Goal: Information Seeking & Learning: Learn about a topic

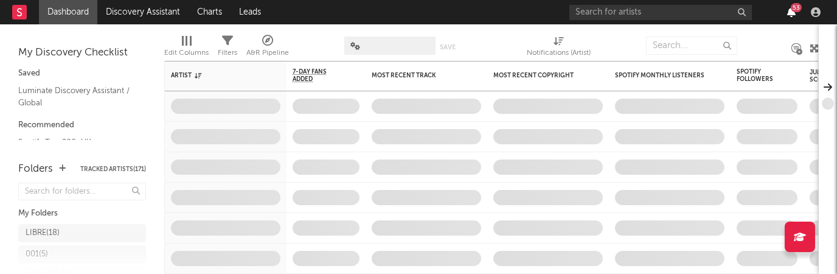
click at [790, 13] on icon "button" at bounding box center [791, 12] width 9 height 10
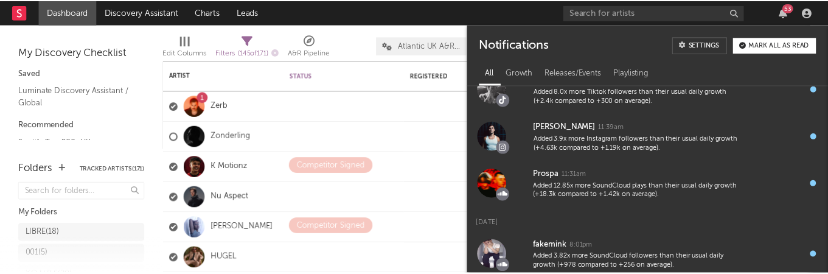
scroll to position [249, 0]
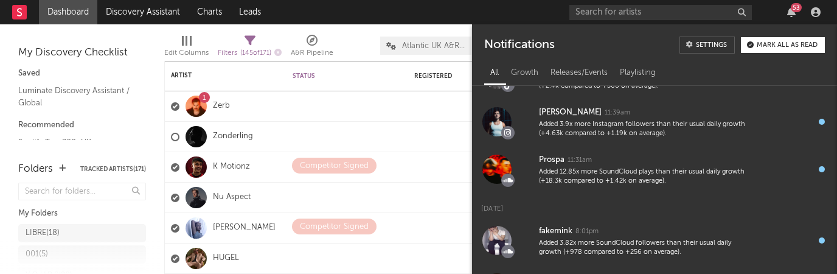
click at [592, 11] on input "text" at bounding box center [661, 12] width 183 height 15
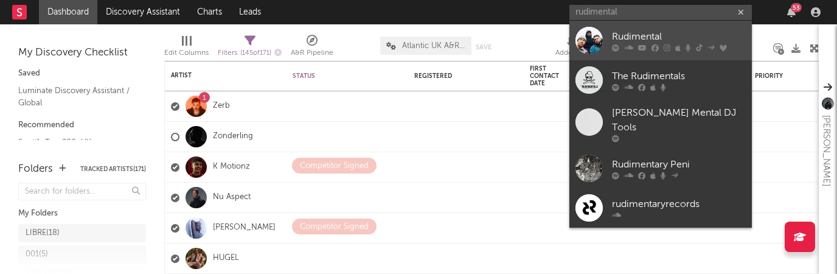
type input "rudimental"
click at [641, 30] on div "Rudimental" at bounding box center [679, 36] width 134 height 15
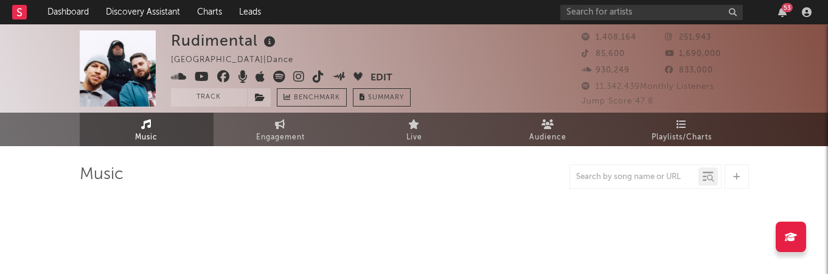
select select "6m"
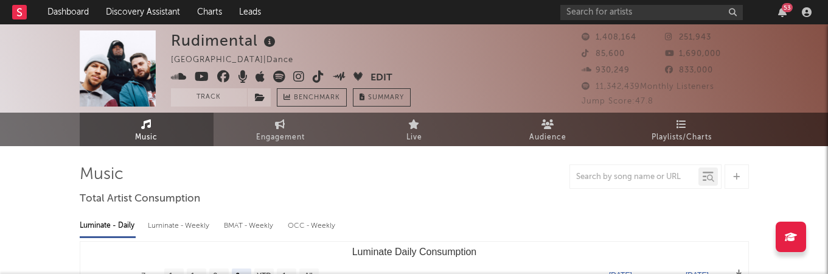
click at [299, 79] on icon at bounding box center [299, 77] width 12 height 12
click at [782, 9] on div "53" at bounding box center [787, 7] width 11 height 9
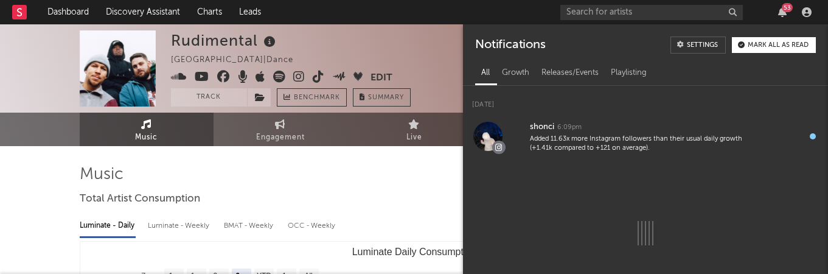
scroll to position [789, 0]
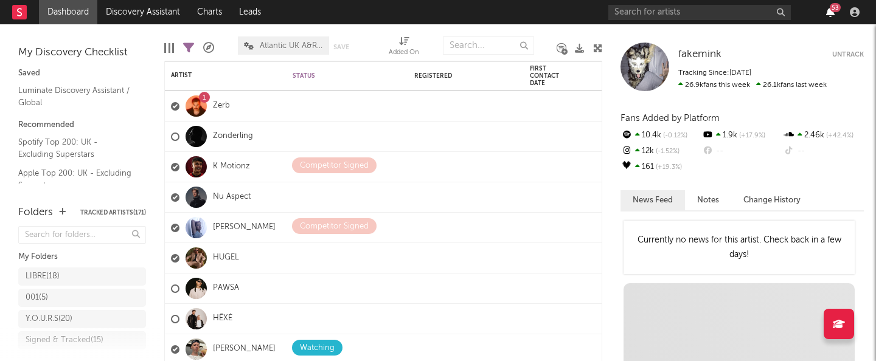
click at [833, 13] on icon "button" at bounding box center [830, 12] width 9 height 10
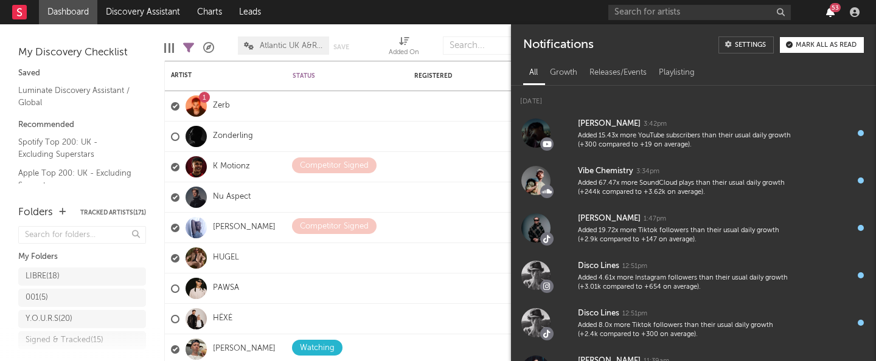
click at [833, 13] on icon "button" at bounding box center [830, 12] width 9 height 10
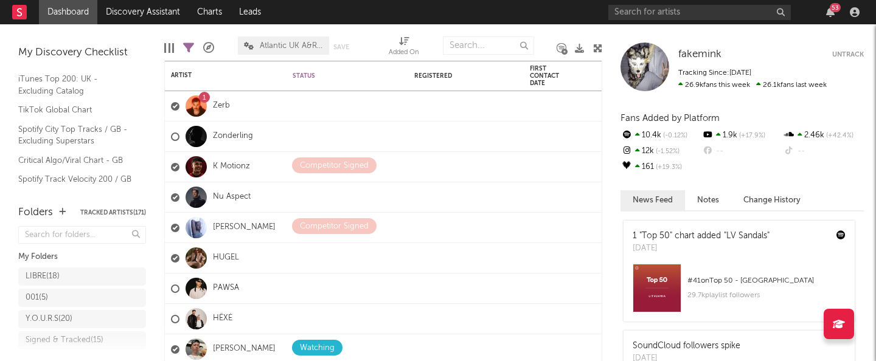
scroll to position [186, 0]
click at [57, 273] on div "LIBRE ( 18 )" at bounding box center [43, 277] width 34 height 15
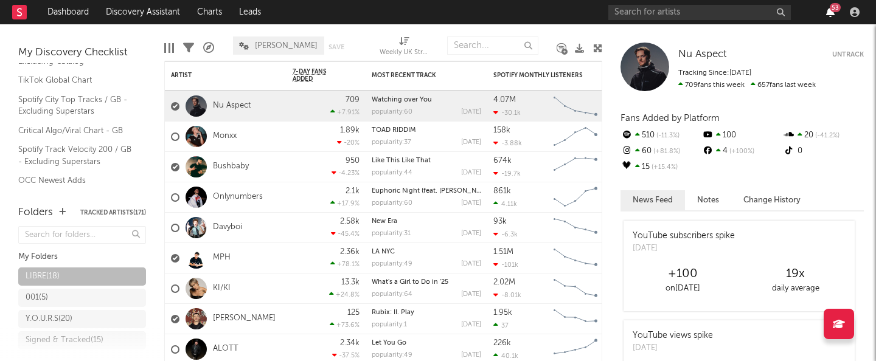
click at [833, 15] on icon "button" at bounding box center [830, 12] width 9 height 10
click at [76, 273] on div "001 ( 5 )" at bounding box center [70, 298] width 89 height 15
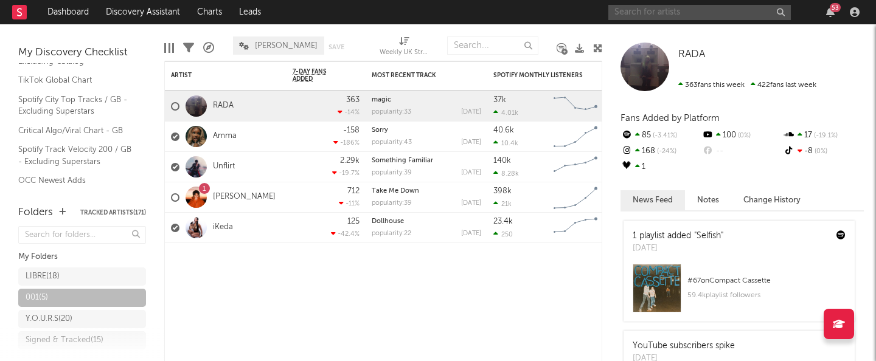
click at [660, 7] on input "text" at bounding box center [700, 12] width 183 height 15
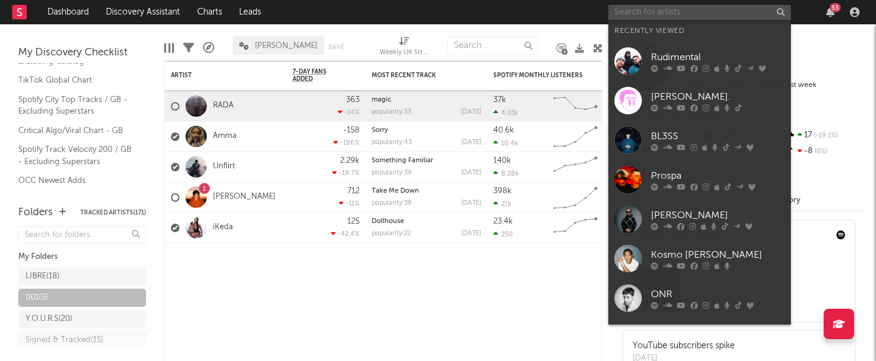
paste input "[URL][DOMAIN_NAME]"
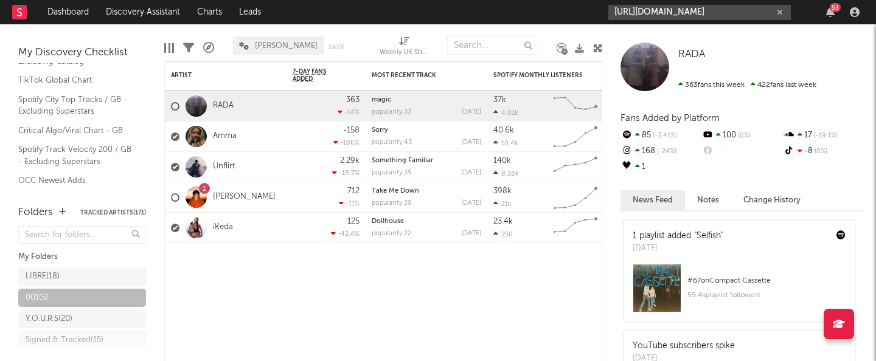
type input "[URL][DOMAIN_NAME]"
drag, startPoint x: 729, startPoint y: 10, endPoint x: 565, endPoint y: 21, distance: 164.0
click at [565, 21] on nav "Dashboard Discovery Assistant Charts Leads [URL][DOMAIN_NAME] 53" at bounding box center [438, 12] width 876 height 24
click at [730, 13] on input "[URL][DOMAIN_NAME]" at bounding box center [700, 12] width 183 height 15
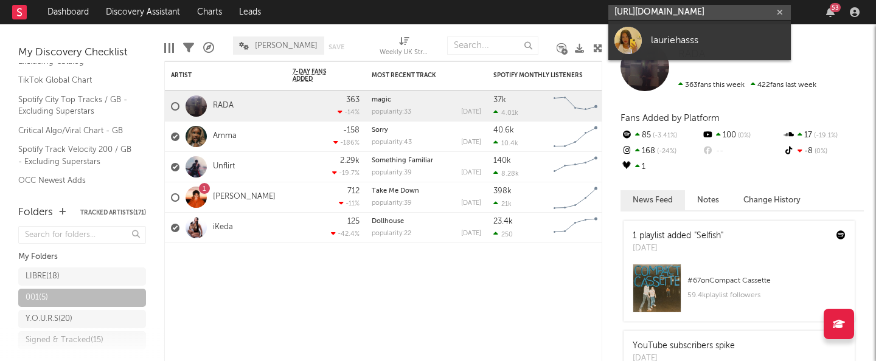
click at [729, 13] on input "[URL][DOMAIN_NAME]" at bounding box center [700, 12] width 183 height 15
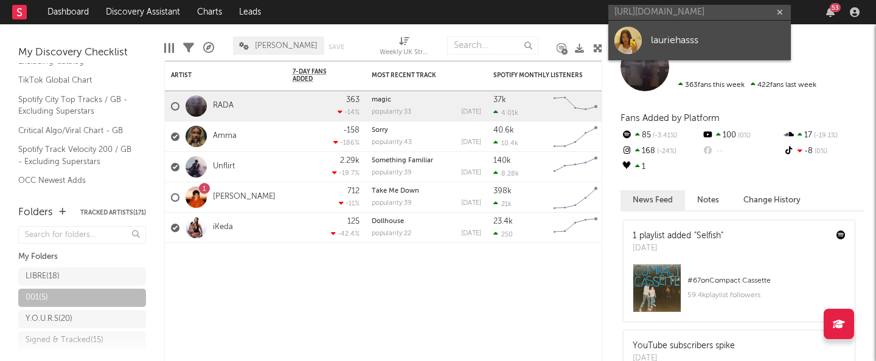
click at [677, 29] on link "lauriehasss" at bounding box center [700, 41] width 183 height 40
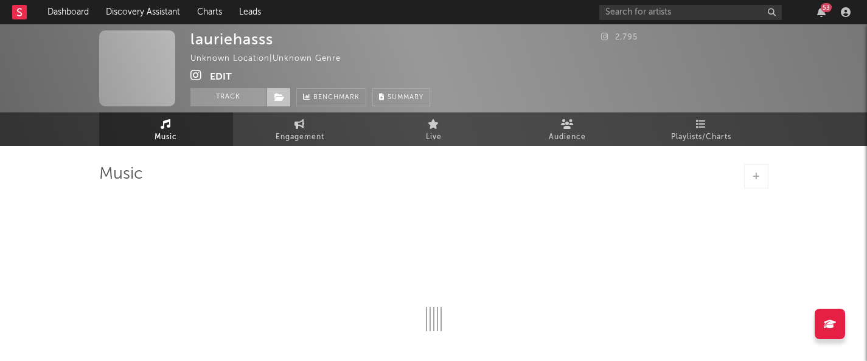
select select "1w"
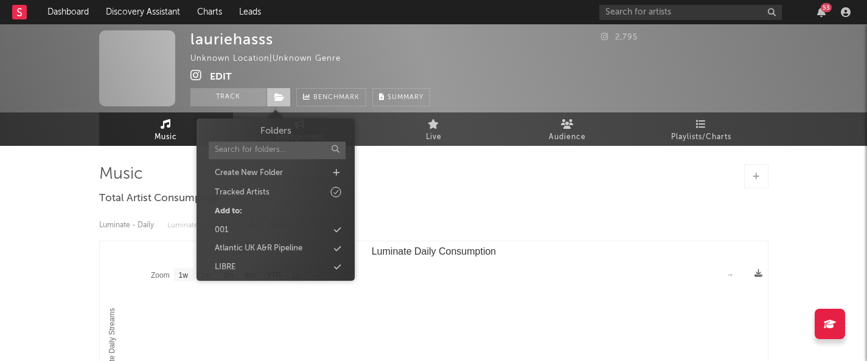
click at [275, 96] on icon at bounding box center [279, 97] width 10 height 9
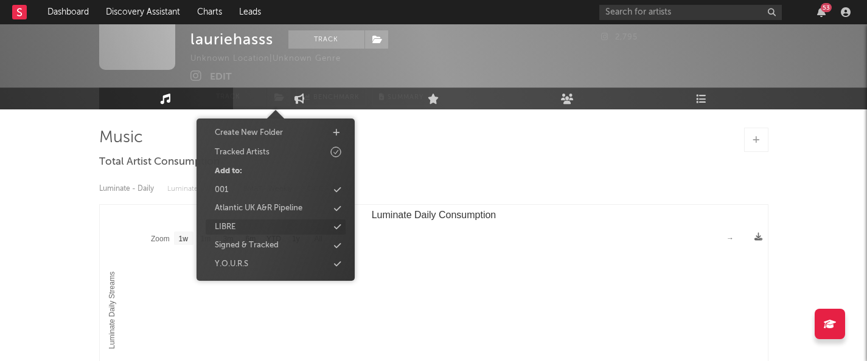
scroll to position [44, 0]
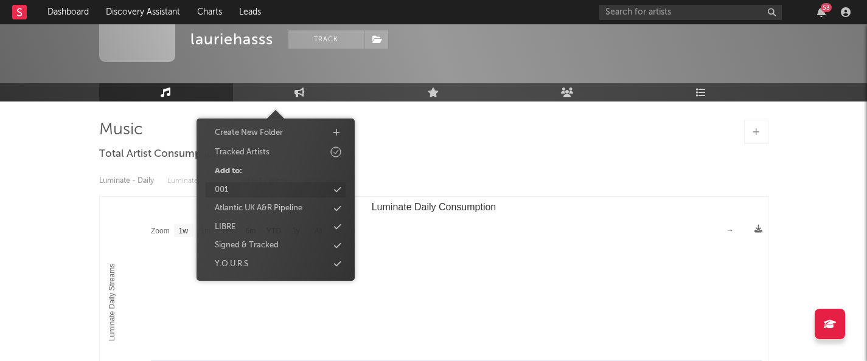
click at [266, 189] on div "001" at bounding box center [276, 191] width 140 height 16
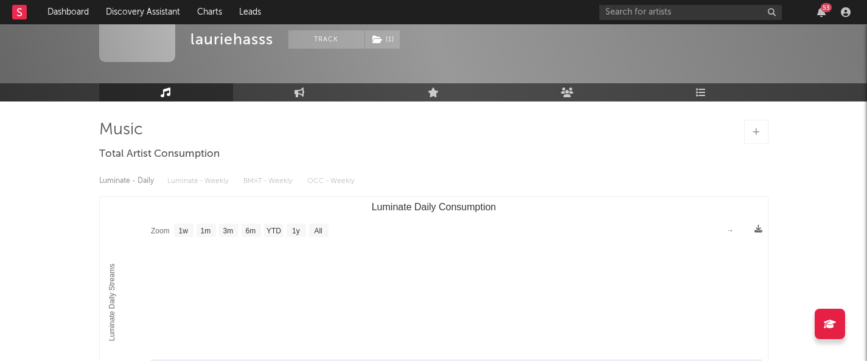
click at [58, 157] on div "lauriehasss Track ( 1 ) Unknown Location | Unknown Genre Edit Track ( 1 ) Bench…" at bounding box center [433, 265] width 867 height 571
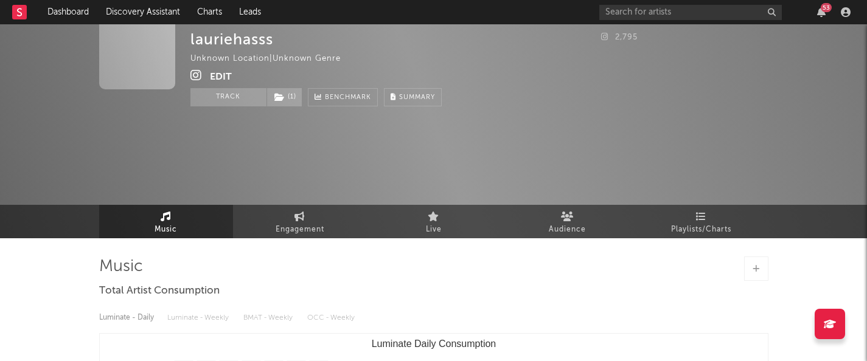
scroll to position [0, 0]
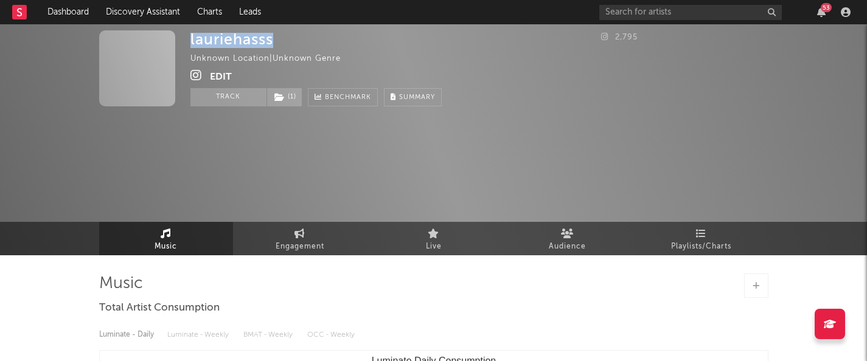
drag, startPoint x: 279, startPoint y: 42, endPoint x: 139, endPoint y: 32, distance: 139.7
click at [139, 32] on div "lauriehasss Unknown Location | Unknown Genre Edit Track ( 1 ) Benchmark Summary…" at bounding box center [433, 71] width 867 height 94
copy div "lauriehasss"
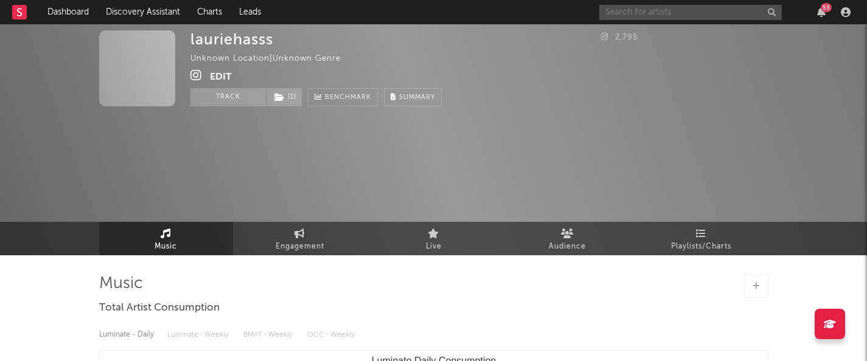
click at [638, 13] on input "text" at bounding box center [690, 12] width 183 height 15
click at [483, 62] on div "lauriehasss Unknown Location | Unknown Genre Edit Track ( 1 ) Benchmark Summary" at bounding box center [388, 68] width 396 height 76
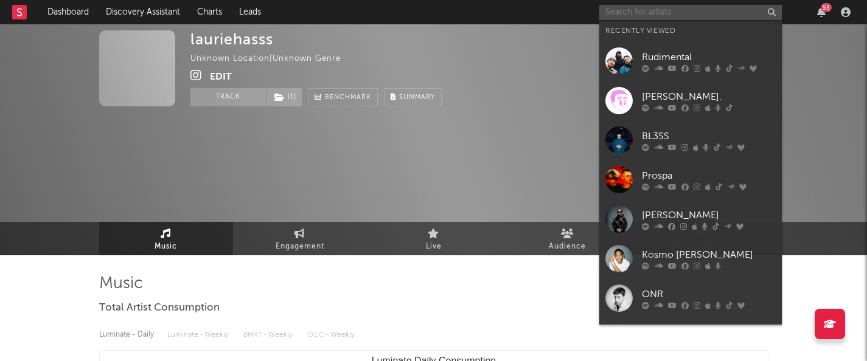
click at [665, 13] on input "text" at bounding box center [690, 12] width 183 height 15
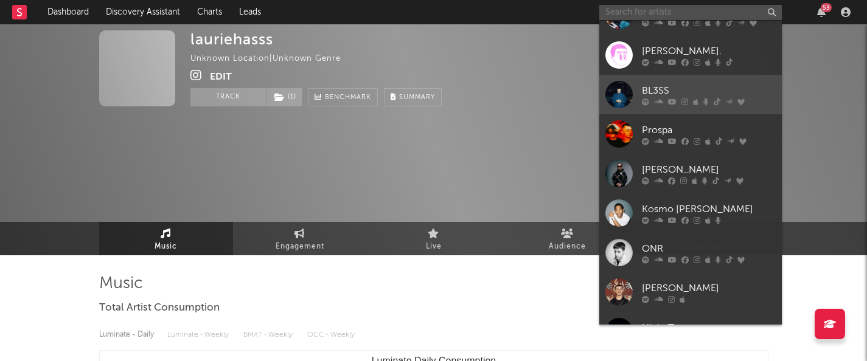
scroll to position [47, 0]
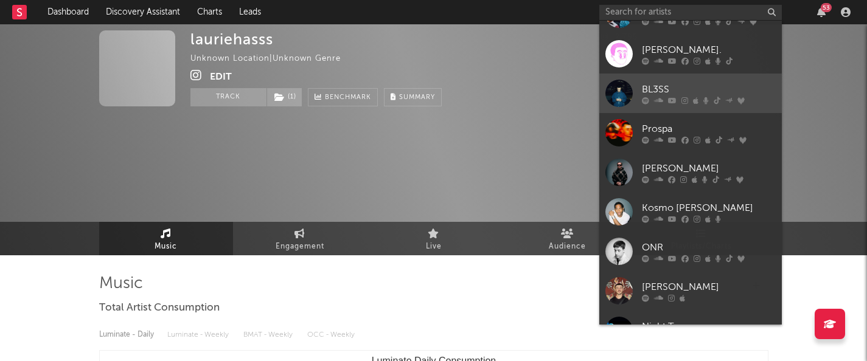
click at [648, 93] on div "BL3SS" at bounding box center [709, 89] width 134 height 15
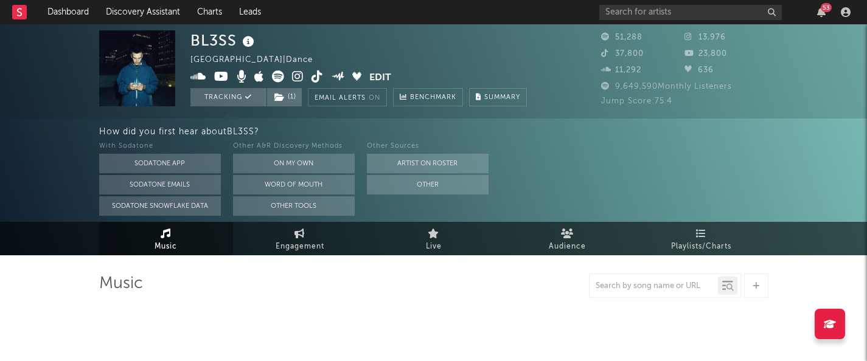
select select "6m"
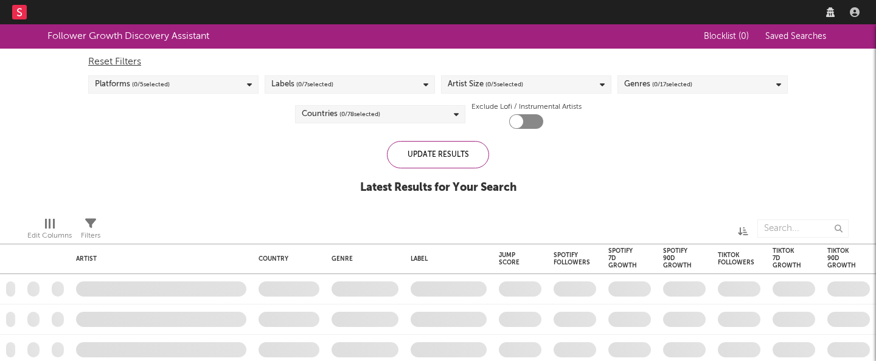
checkbox input "true"
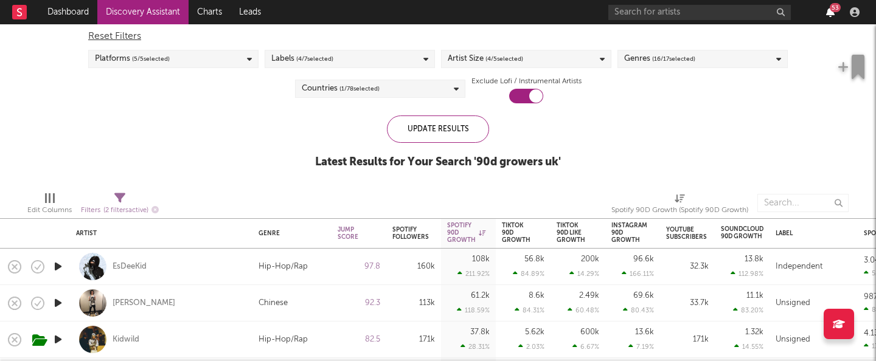
click at [831, 11] on icon "button" at bounding box center [830, 12] width 9 height 10
click at [162, 176] on div "Follower Growth Discovery Assistant Blocklist ( 0 ) Saved Searches ( 7 ) Reset …" at bounding box center [438, 90] width 876 height 183
